Goal: Task Accomplishment & Management: Manage account settings

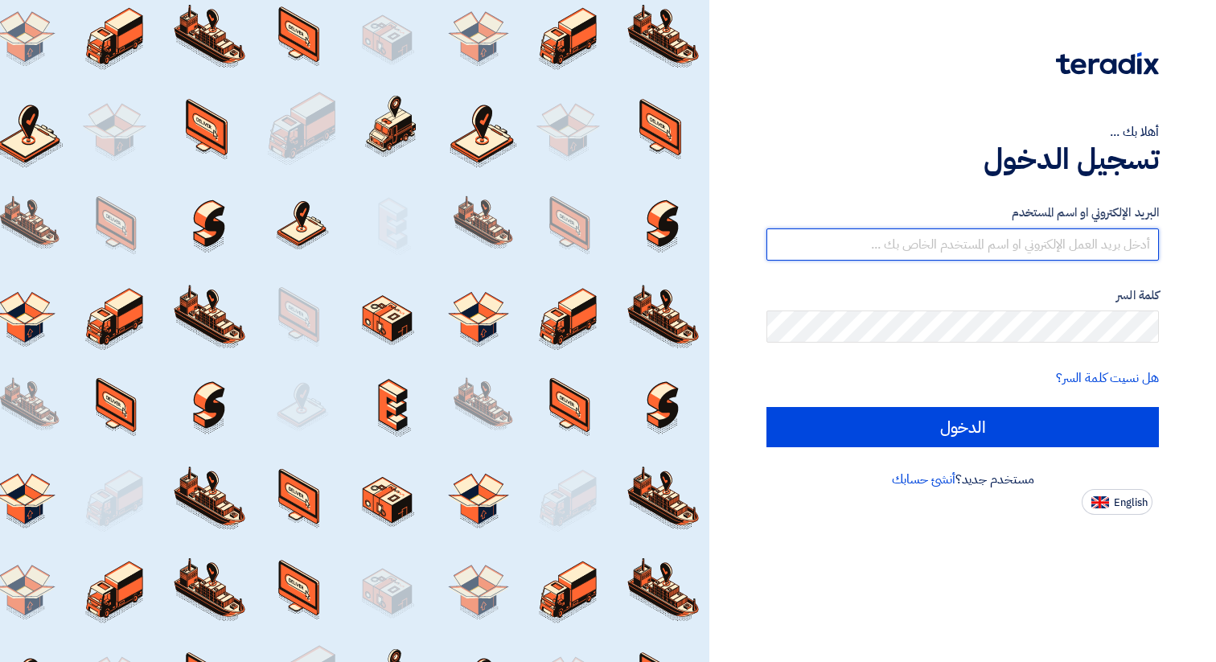
click at [938, 253] on input "text" at bounding box center [962, 244] width 392 height 32
type input "[DOMAIN_NAME][EMAIL_ADDRESS][DOMAIN_NAME]"
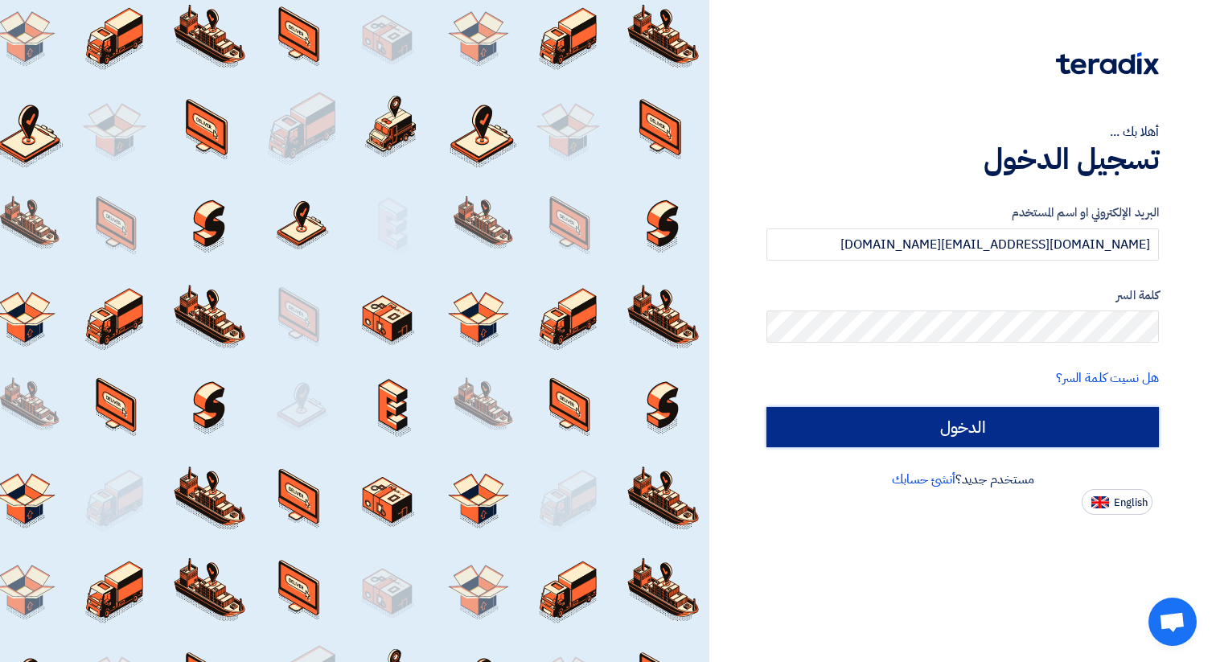
click at [952, 433] on input "الدخول" at bounding box center [962, 427] width 392 height 40
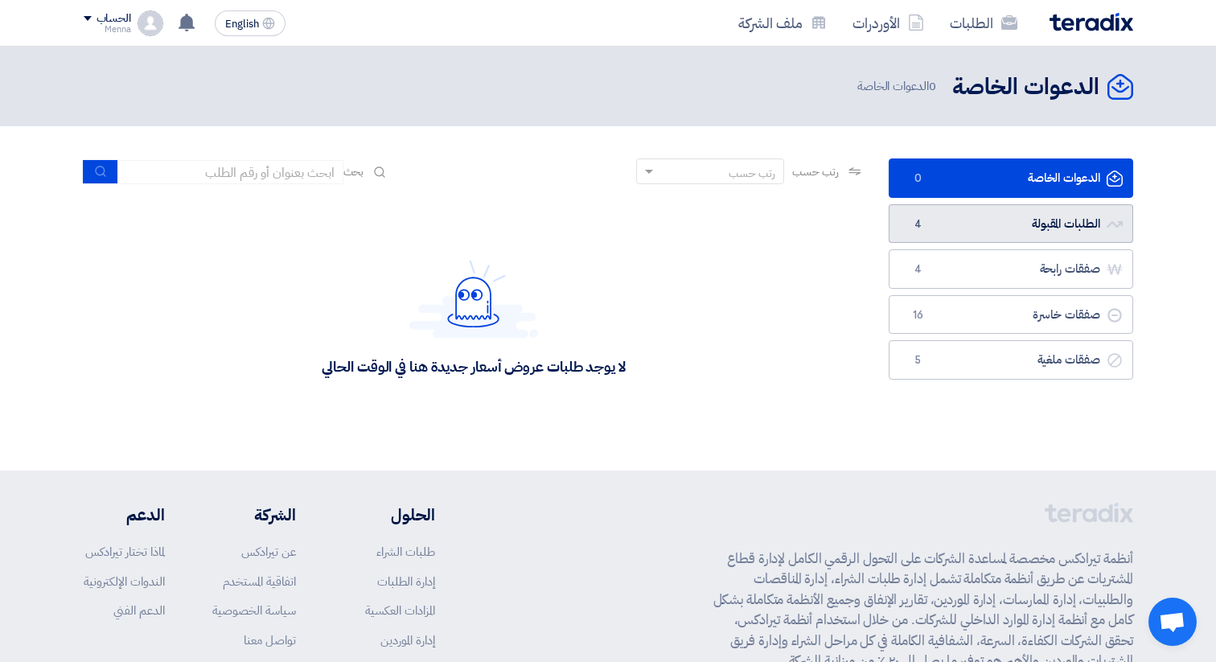
click at [1012, 230] on link "الطلبات المقبولة الطلبات المقبولة 4" at bounding box center [1011, 223] width 244 height 39
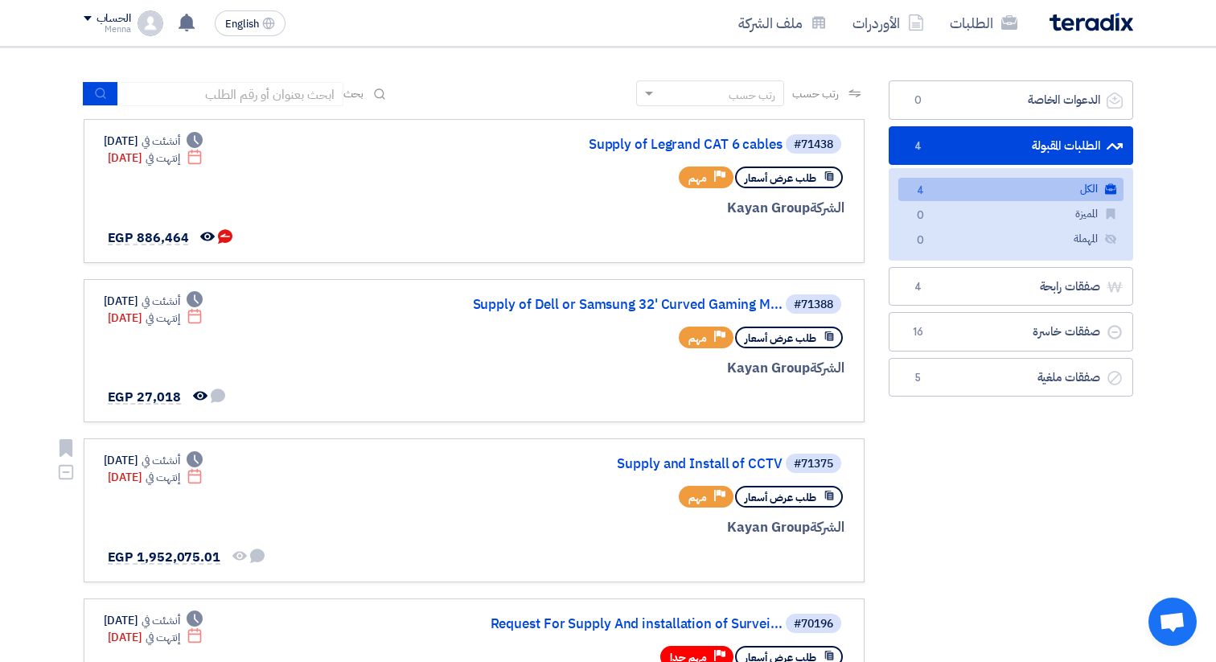
scroll to position [113, 0]
